Goal: Navigation & Orientation: Find specific page/section

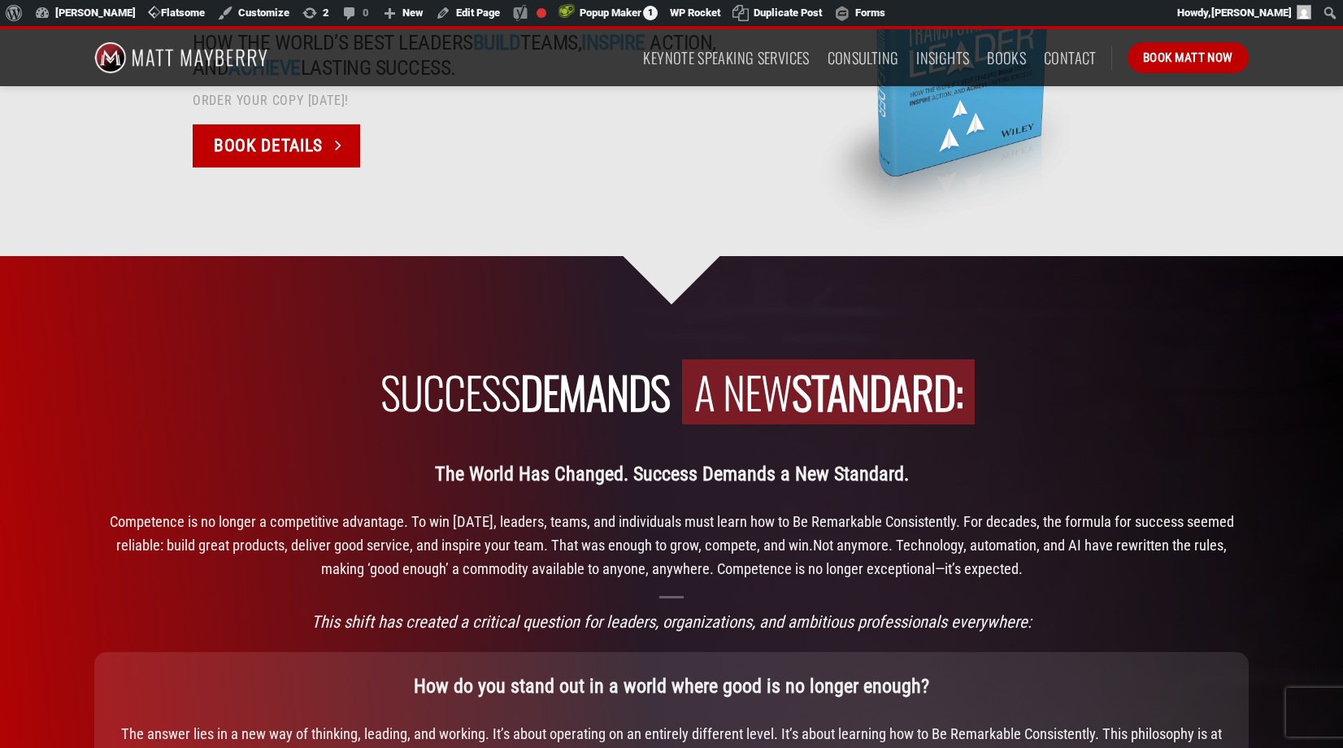
scroll to position [908, 0]
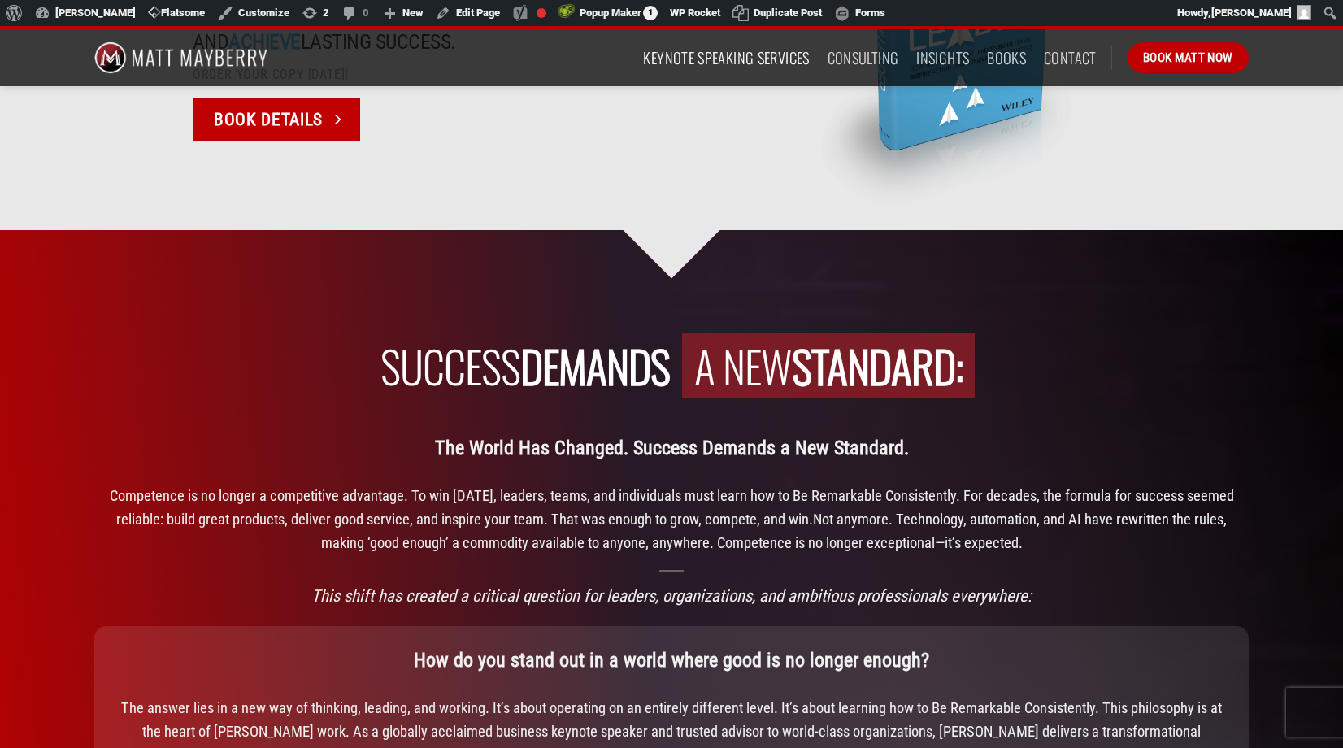
click at [703, 59] on link "Keynote Speaking Services" at bounding box center [726, 57] width 166 height 29
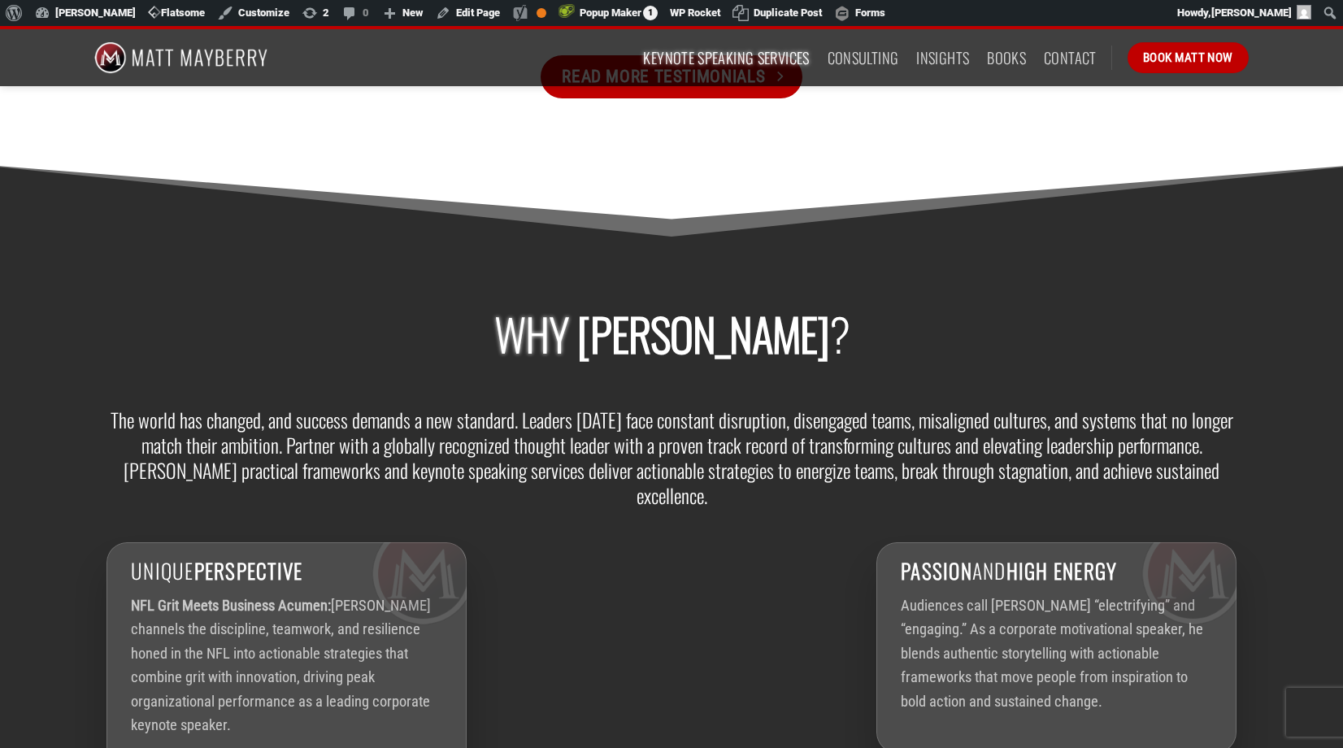
scroll to position [2411, 0]
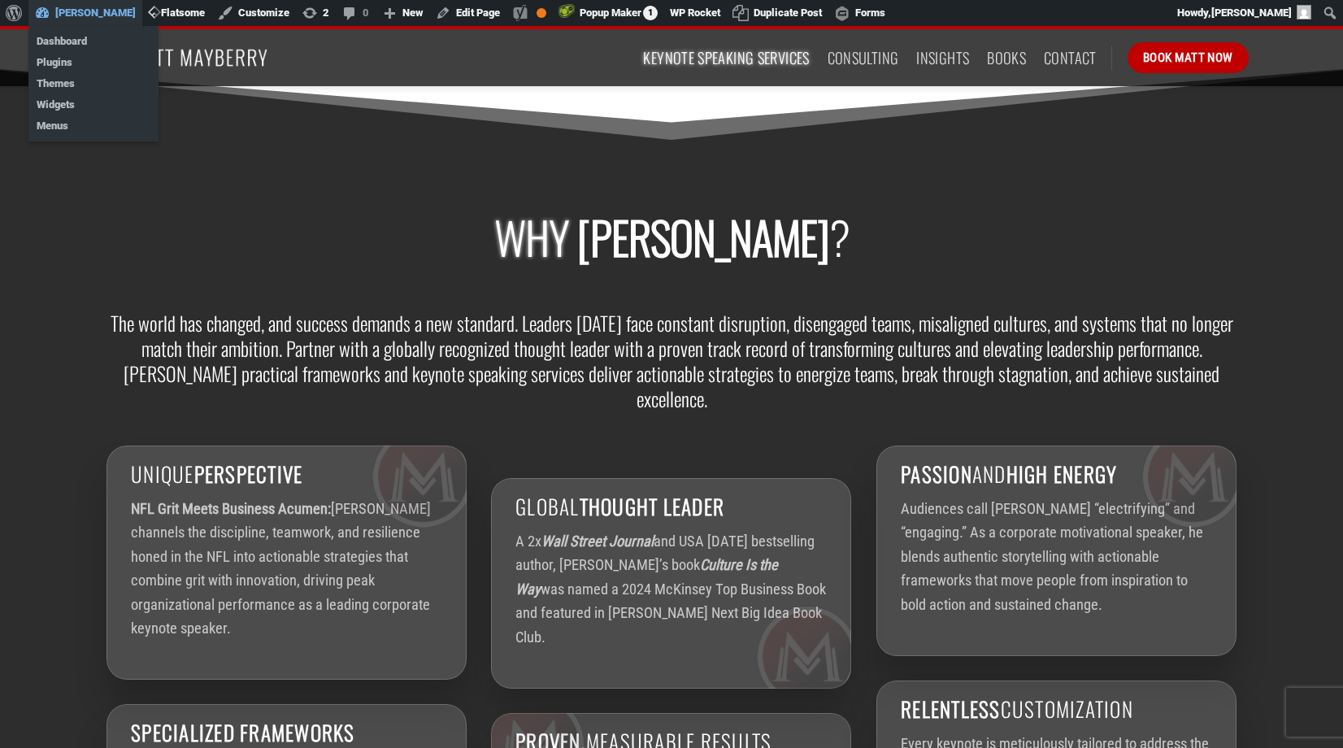
click at [72, 15] on link "[PERSON_NAME]" at bounding box center [85, 13] width 114 height 26
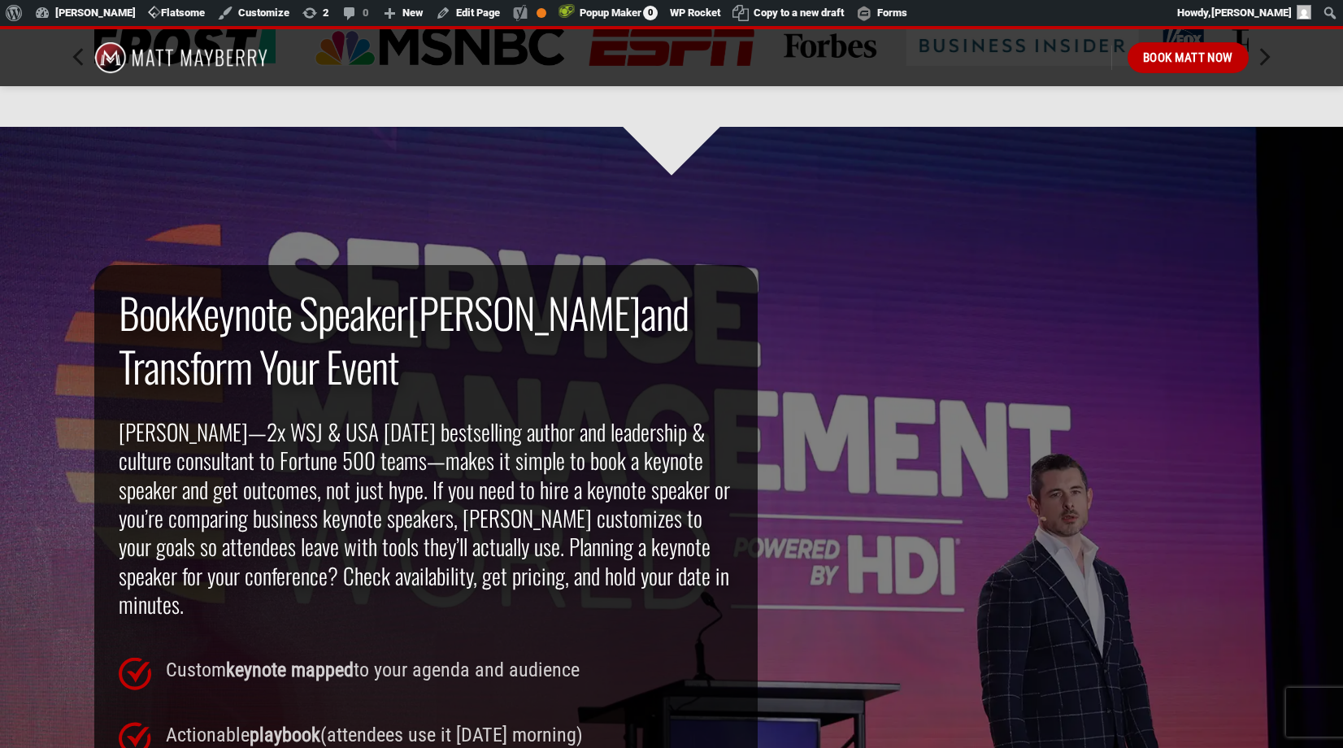
scroll to position [906, 0]
